Goal: Task Accomplishment & Management: Use online tool/utility

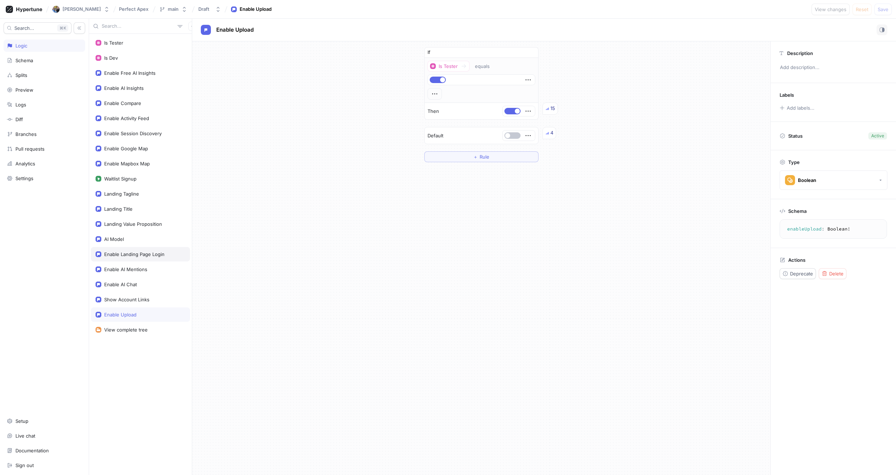
click at [146, 252] on div "Enable Landing Page Login" at bounding box center [134, 254] width 60 height 6
click at [515, 136] on button "button" at bounding box center [513, 135] width 16 height 6
click at [121, 42] on div "Is Tester" at bounding box center [113, 43] width 19 height 6
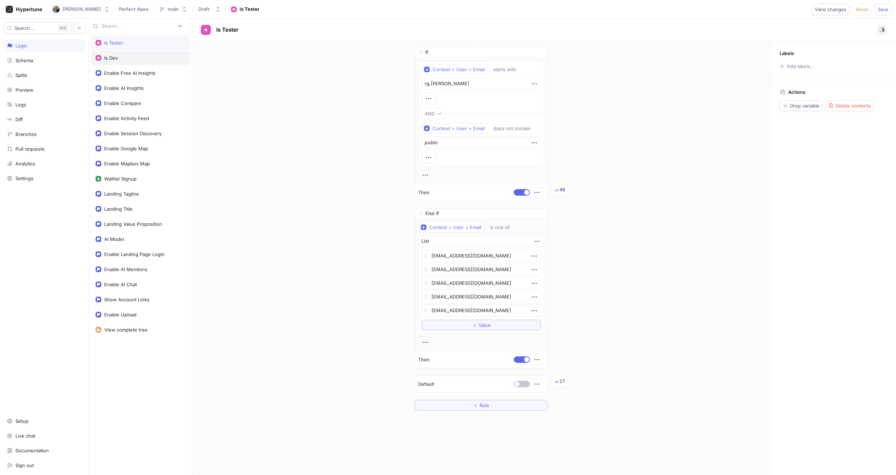
click at [122, 55] on div "Is Dev" at bounding box center [141, 58] width 90 height 6
type textarea "x"
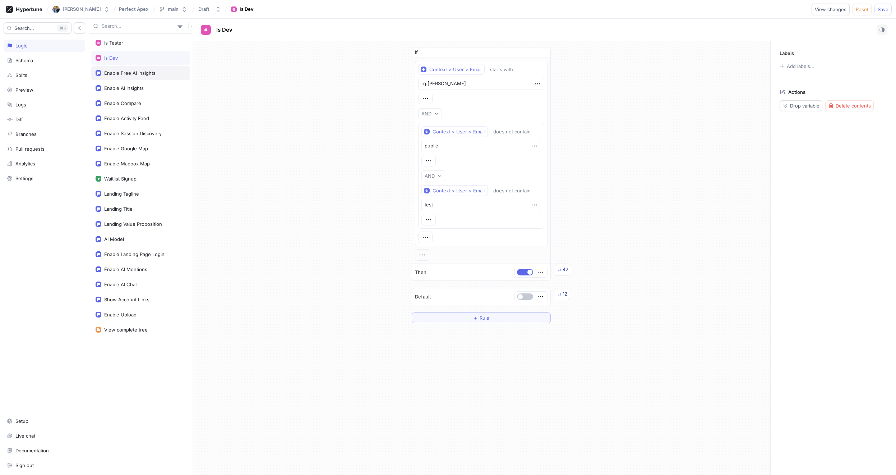
click at [134, 71] on div "Enable Free AI Insights" at bounding box center [129, 73] width 51 height 6
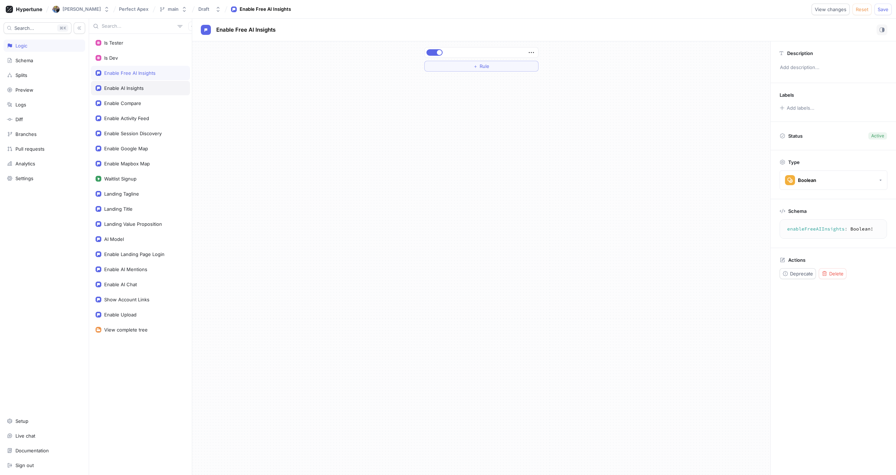
click at [136, 90] on div "Enable AI Insights" at bounding box center [124, 88] width 40 height 6
click at [136, 103] on div "Enable Compare" at bounding box center [122, 103] width 37 height 6
click at [136, 116] on div "Enable Activity Feed" at bounding box center [126, 118] width 45 height 6
click at [140, 133] on div "Enable Session Discovery" at bounding box center [133, 133] width 58 height 6
click at [142, 150] on div "Enable Google Map" at bounding box center [126, 149] width 44 height 6
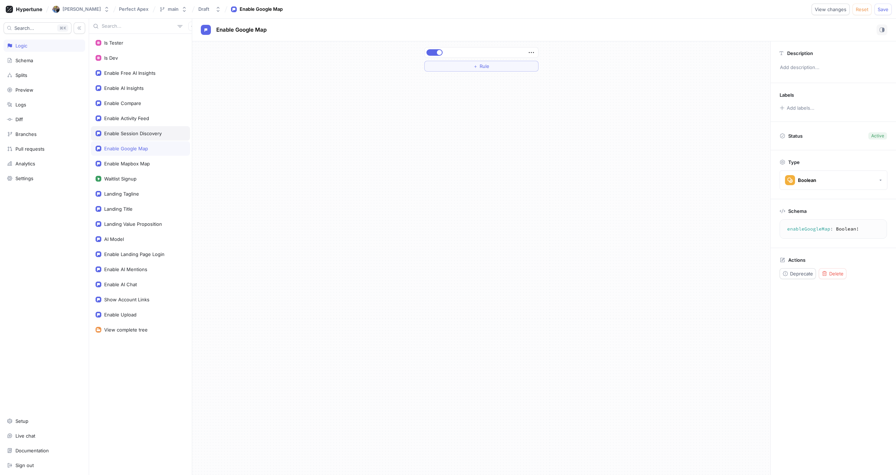
click at [138, 136] on div "Enable Session Discovery" at bounding box center [133, 133] width 58 height 6
click at [137, 149] on div "Enable Google Map" at bounding box center [126, 149] width 44 height 6
click at [143, 167] on div "Enable Mapbox Map" at bounding box center [140, 163] width 99 height 14
type textarea "enableMapboxMap: Boolean!"
click at [138, 194] on div "Landing Tagline" at bounding box center [121, 194] width 35 height 6
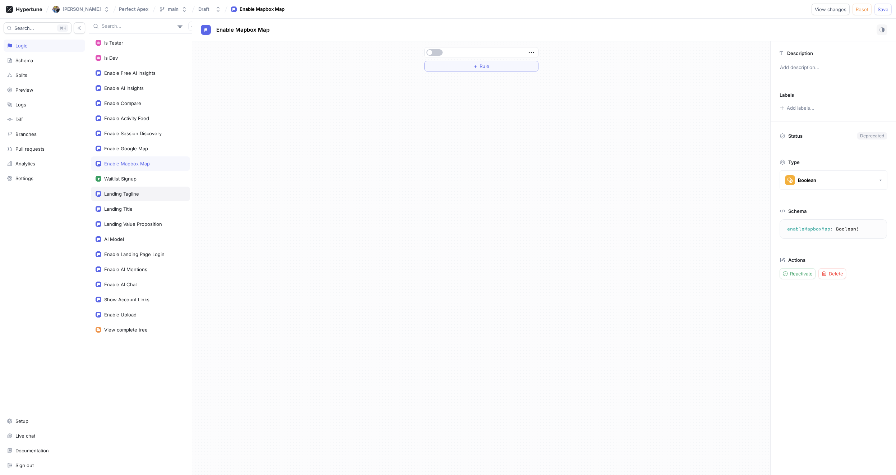
type textarea "x"
type textarea "landingTagline: String!"
click at [137, 208] on div "Landing Title" at bounding box center [141, 209] width 90 height 6
type textarea "x"
type textarea "landingTitle: String!"
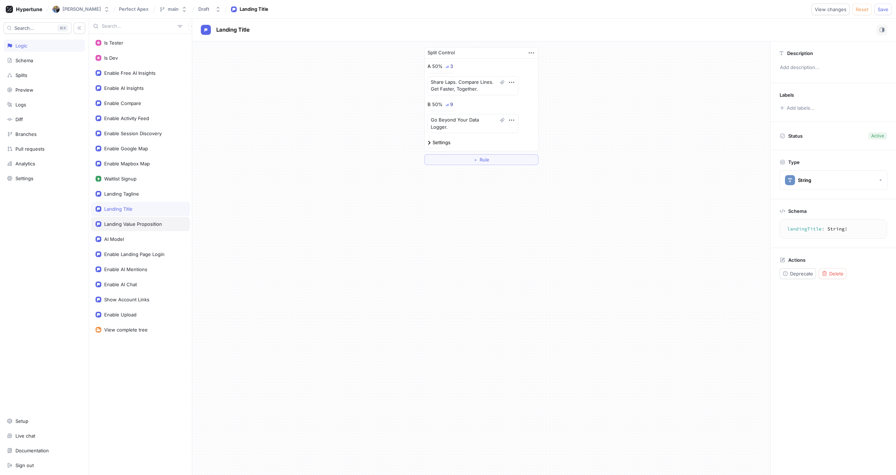
click at [140, 224] on div "Landing Value Proposition" at bounding box center [133, 224] width 58 height 6
type textarea "x"
type textarea "landingValueProposition: String!"
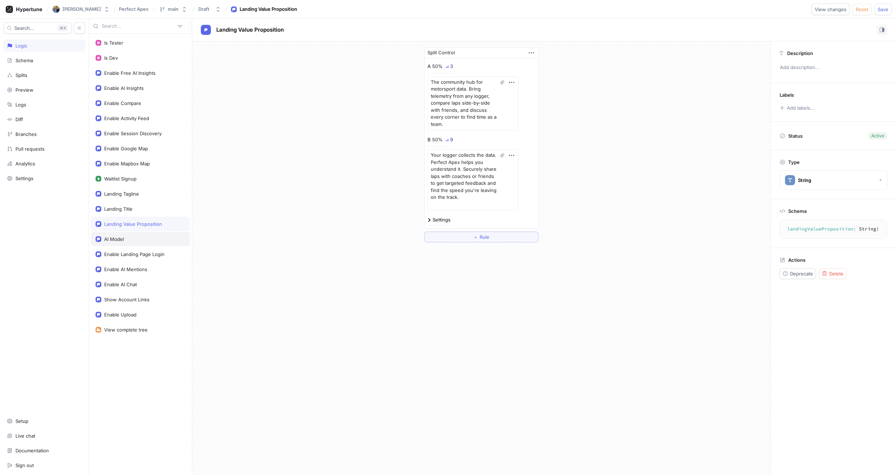
click at [138, 237] on div "AI Model" at bounding box center [141, 239] width 90 height 6
type textarea "x"
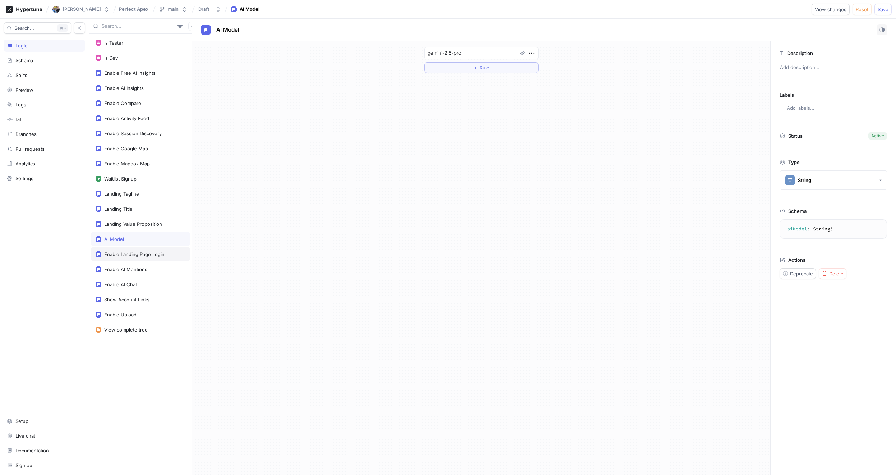
click at [137, 254] on div "Enable Landing Page Login" at bounding box center [134, 254] width 60 height 6
click at [134, 269] on div "Enable AI Mentions" at bounding box center [125, 269] width 43 height 6
click at [138, 285] on div "Enable AI Chat" at bounding box center [141, 284] width 90 height 6
click at [144, 299] on div "Show Account Links" at bounding box center [126, 300] width 45 height 6
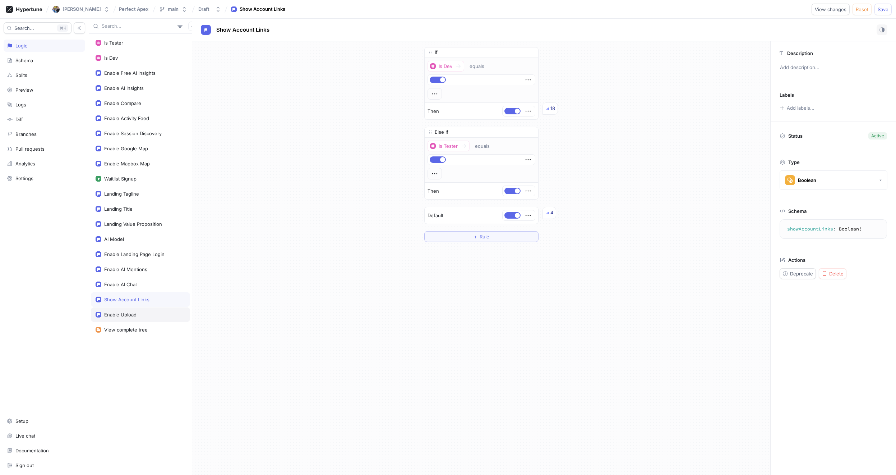
click at [138, 316] on div "Enable Upload" at bounding box center [141, 315] width 90 height 6
click at [885, 8] on span "Save" at bounding box center [883, 9] width 11 height 4
click at [136, 317] on div "Enable Upload" at bounding box center [120, 315] width 32 height 6
click at [143, 257] on div "Enable Landing Page Login" at bounding box center [134, 254] width 60 height 6
type textarea "enableLandingPageLogin: Boolean!"
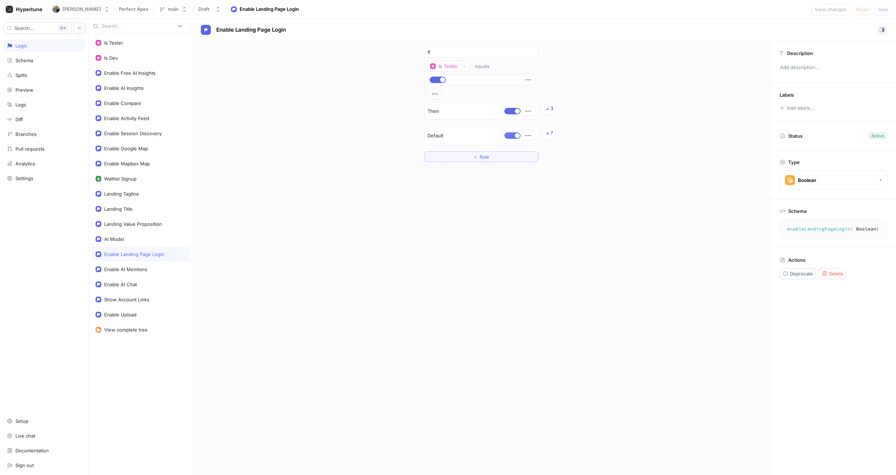
click at [514, 135] on button "button" at bounding box center [513, 135] width 16 height 6
click at [882, 9] on span "Save" at bounding box center [883, 9] width 11 height 4
click at [453, 223] on div "If Is Tester equals Then 1 Default 1 ＋ Rule" at bounding box center [481, 258] width 578 height 434
